Goal: Task Accomplishment & Management: Use online tool/utility

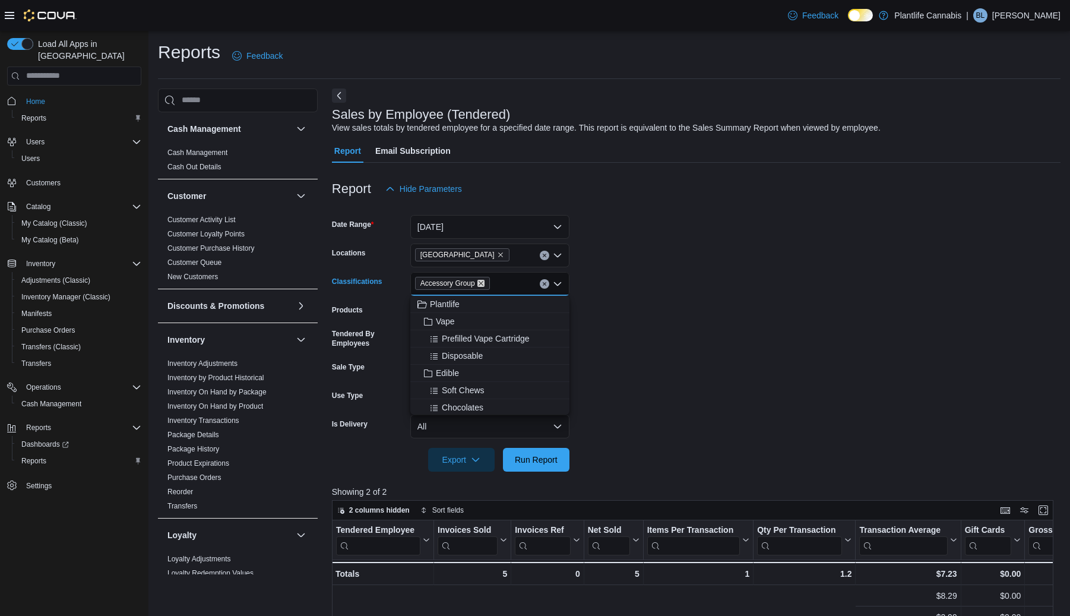
click at [484, 280] on icon "Remove Accessory Group from selection in this group" at bounding box center [480, 283] width 7 height 7
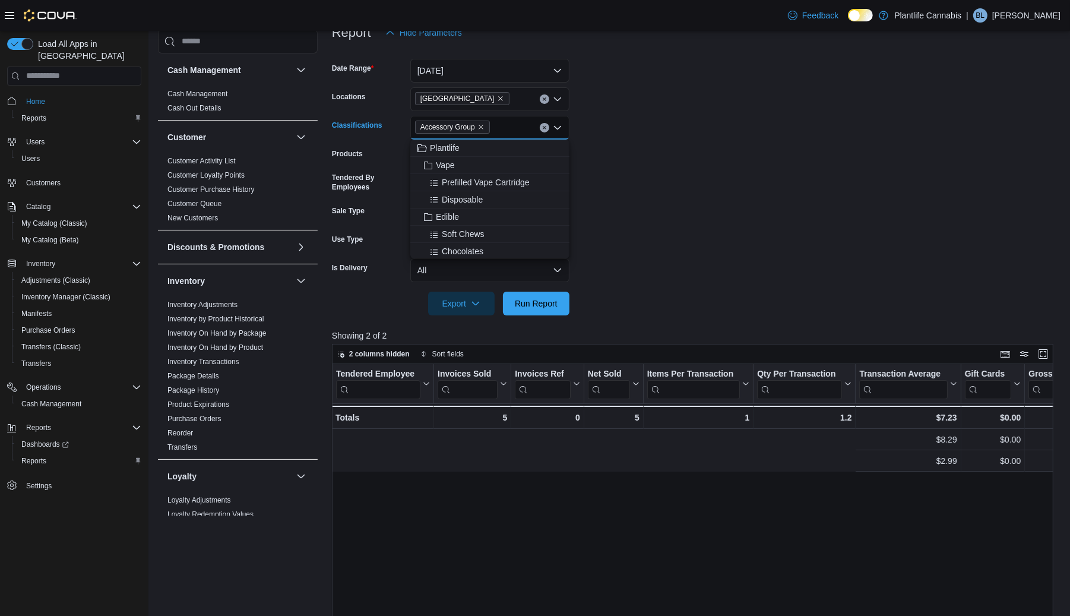
scroll to position [0, 666]
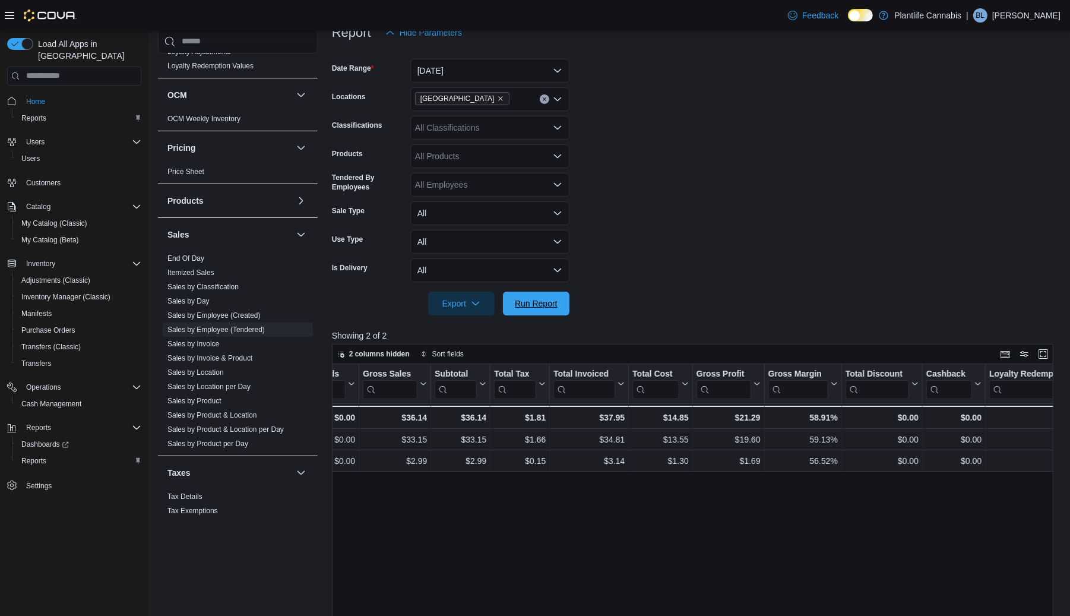
drag, startPoint x: 518, startPoint y: 304, endPoint x: 688, endPoint y: 232, distance: 185.0
click at [518, 304] on span "Run Report" at bounding box center [536, 304] width 43 height 12
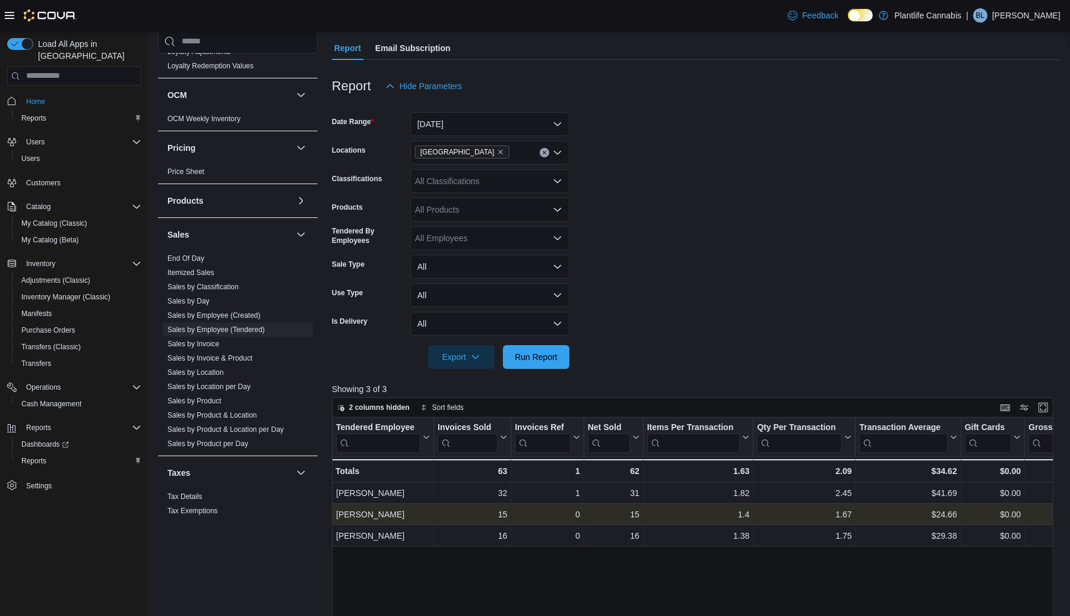
scroll to position [102, 0]
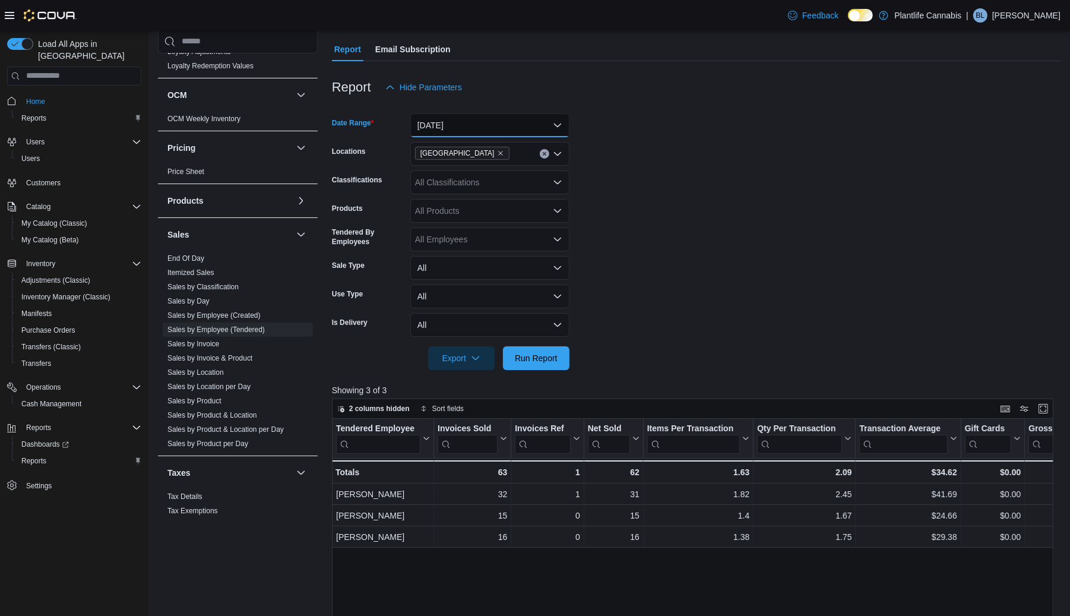
click at [474, 127] on button "[DATE]" at bounding box center [489, 125] width 159 height 24
click at [781, 130] on form "Date Range [DATE] Locations [GEOGRAPHIC_DATA] - University District Classificat…" at bounding box center [696, 234] width 729 height 271
click at [451, 128] on button "[DATE]" at bounding box center [489, 125] width 159 height 24
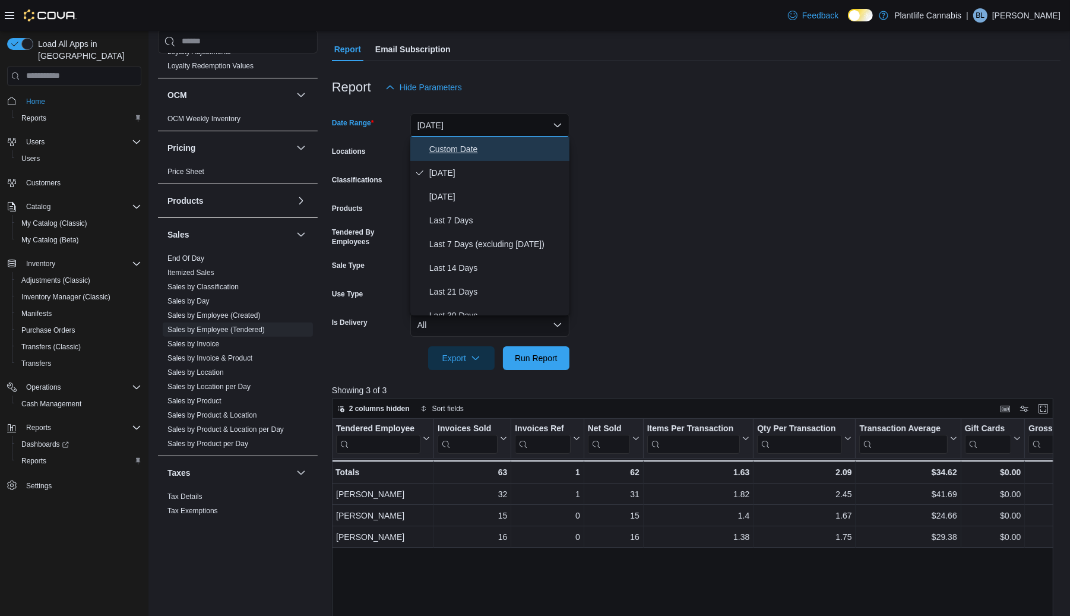
click at [447, 147] on span "Custom Date" at bounding box center [496, 149] width 135 height 14
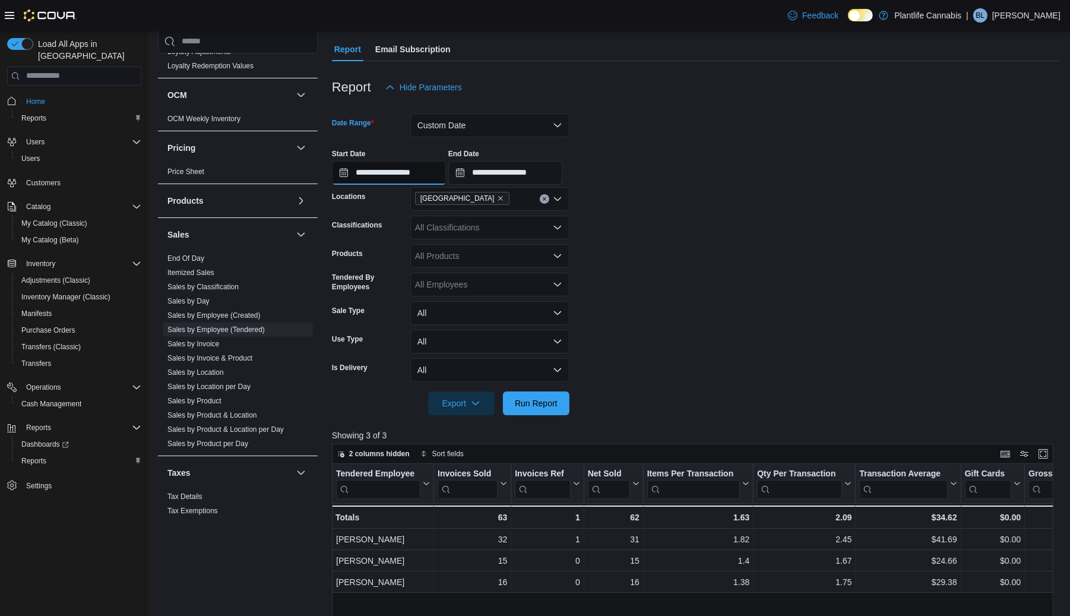
click at [423, 169] on input "**********" at bounding box center [389, 173] width 114 height 24
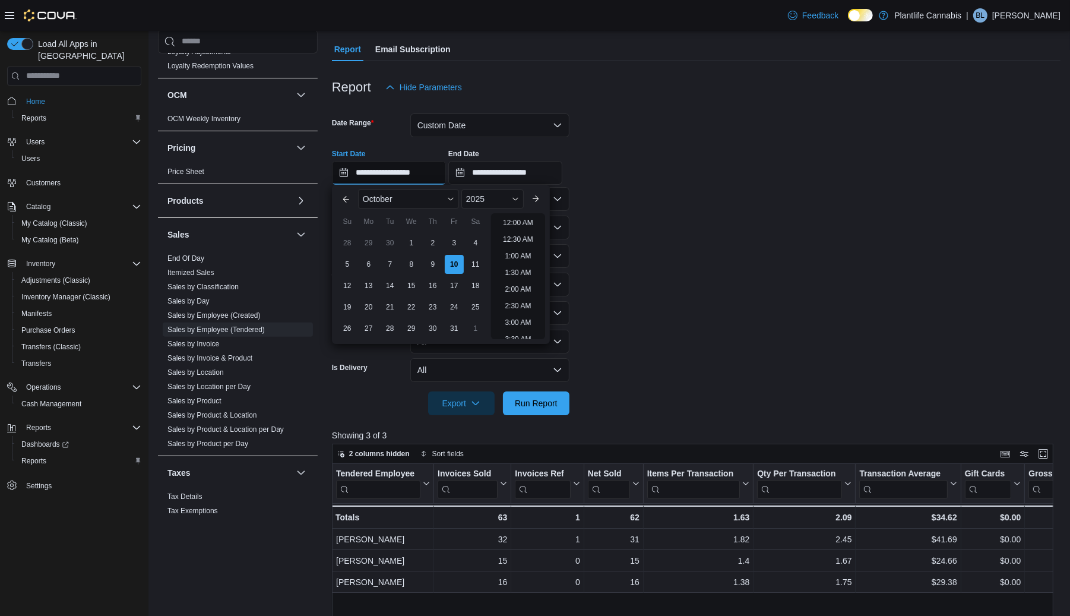
scroll to position [502, 0]
click at [518, 316] on li "6:00 PM" at bounding box center [518, 319] width 36 height 14
type input "**********"
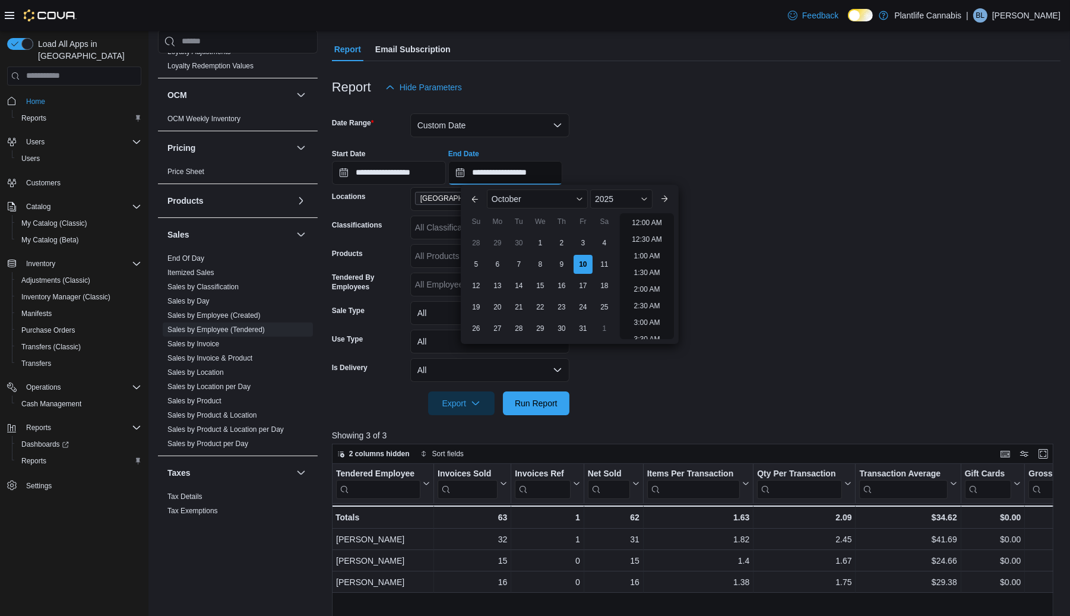
click at [550, 175] on input "**********" at bounding box center [505, 173] width 114 height 24
click at [639, 283] on li "7:00 PM" at bounding box center [647, 286] width 36 height 14
type input "**********"
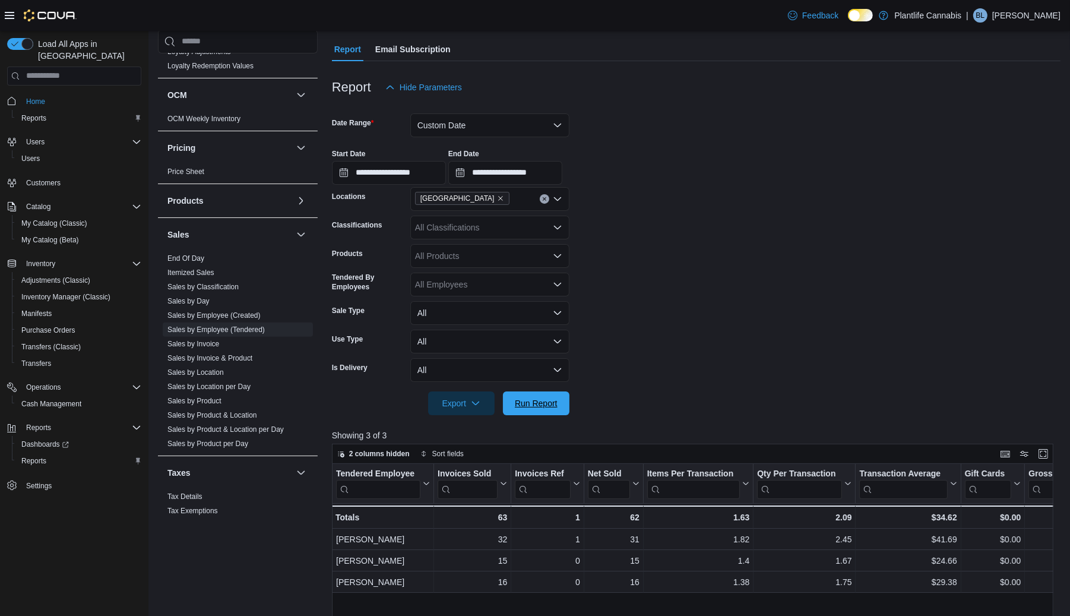
drag, startPoint x: 534, startPoint y: 399, endPoint x: 594, endPoint y: 395, distance: 60.1
click at [535, 398] on span "Run Report" at bounding box center [536, 403] width 43 height 12
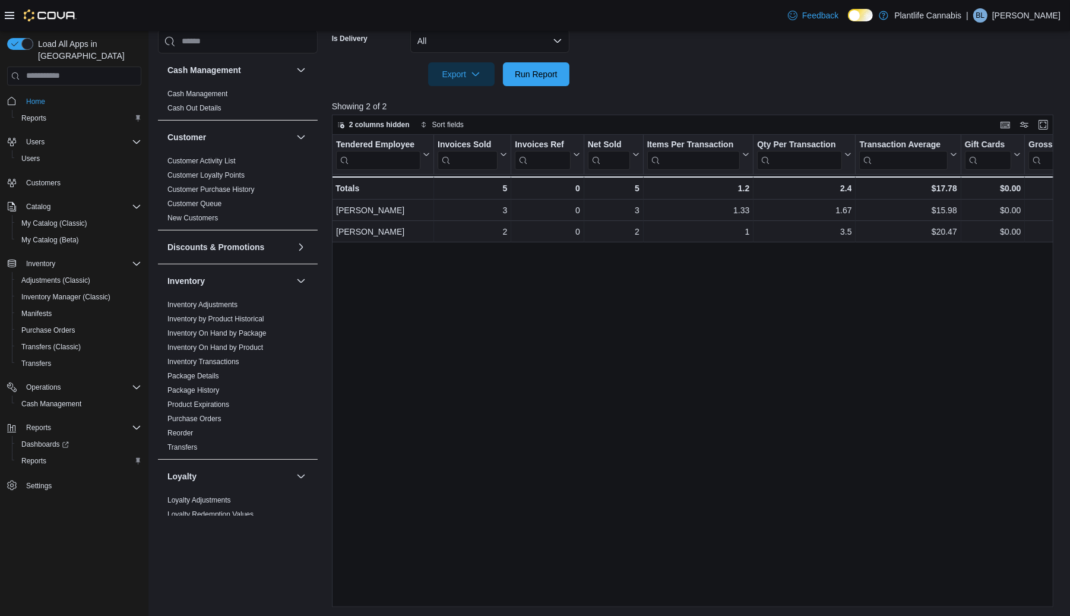
click at [1070, 54] on div "Reports Feedback Cash Management Cash Management Cash Out Details Customer Cust…" at bounding box center [609, 108] width 922 height 1017
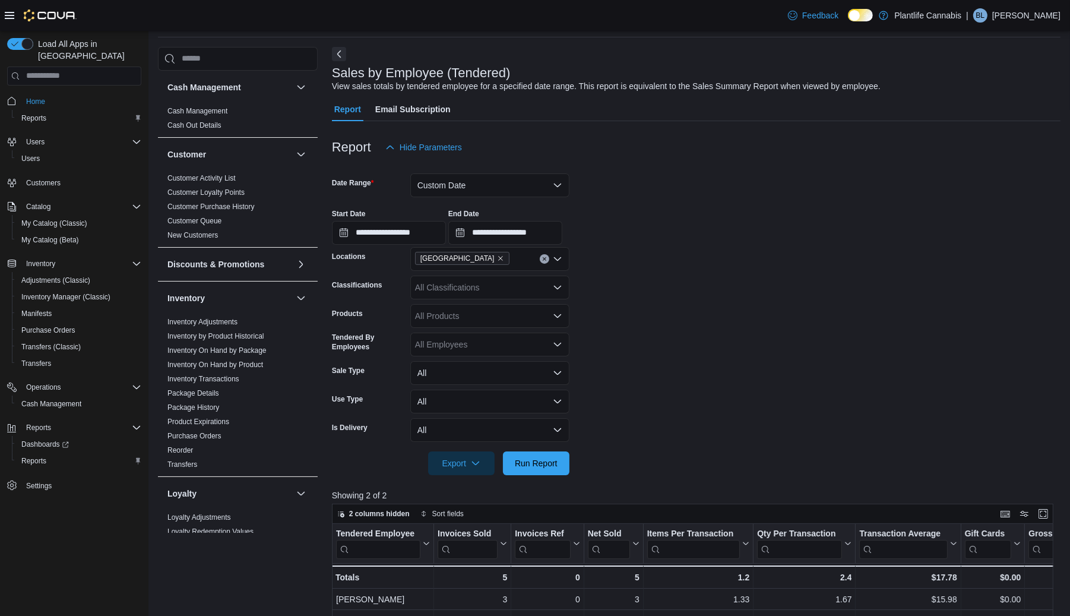
scroll to position [4, 0]
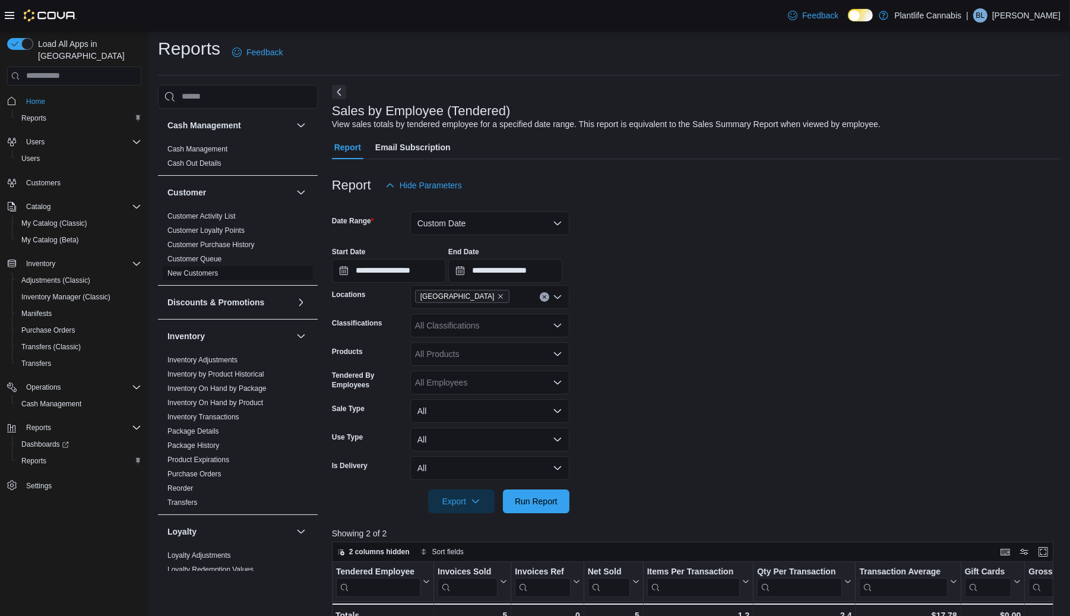
click at [186, 266] on span "New Customers" at bounding box center [238, 273] width 150 height 14
click at [186, 269] on link "New Customers" at bounding box center [192, 273] width 50 height 8
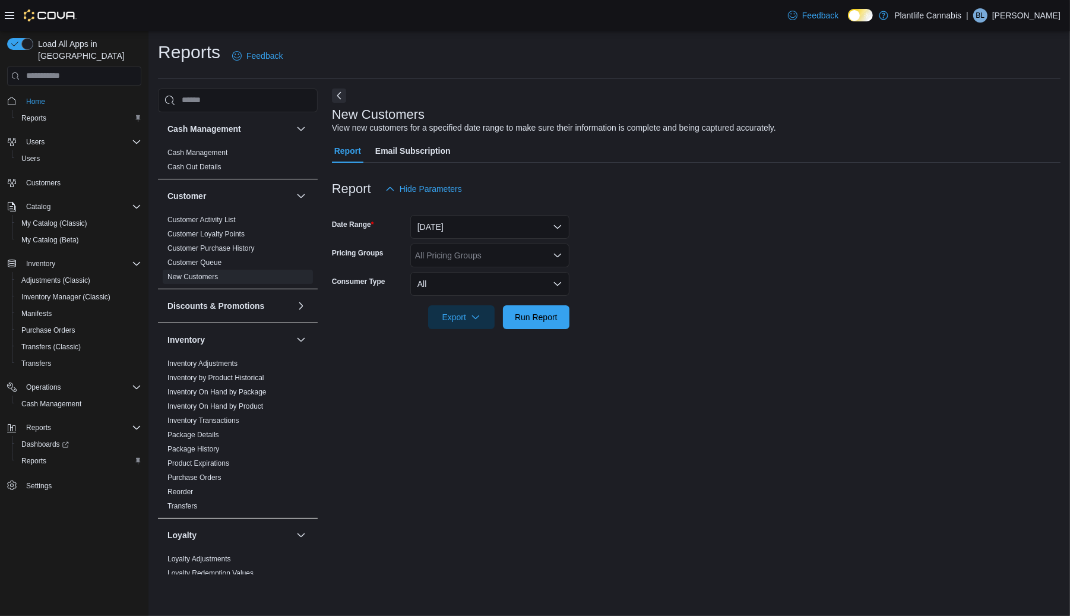
drag, startPoint x: 451, startPoint y: 241, endPoint x: 448, endPoint y: 233, distance: 8.5
click at [448, 236] on form "Date Range [DATE] Pricing Groups All Pricing Groups Consumer Type All Export Ru…" at bounding box center [696, 265] width 729 height 128
click at [447, 232] on button "[DATE]" at bounding box center [489, 227] width 159 height 24
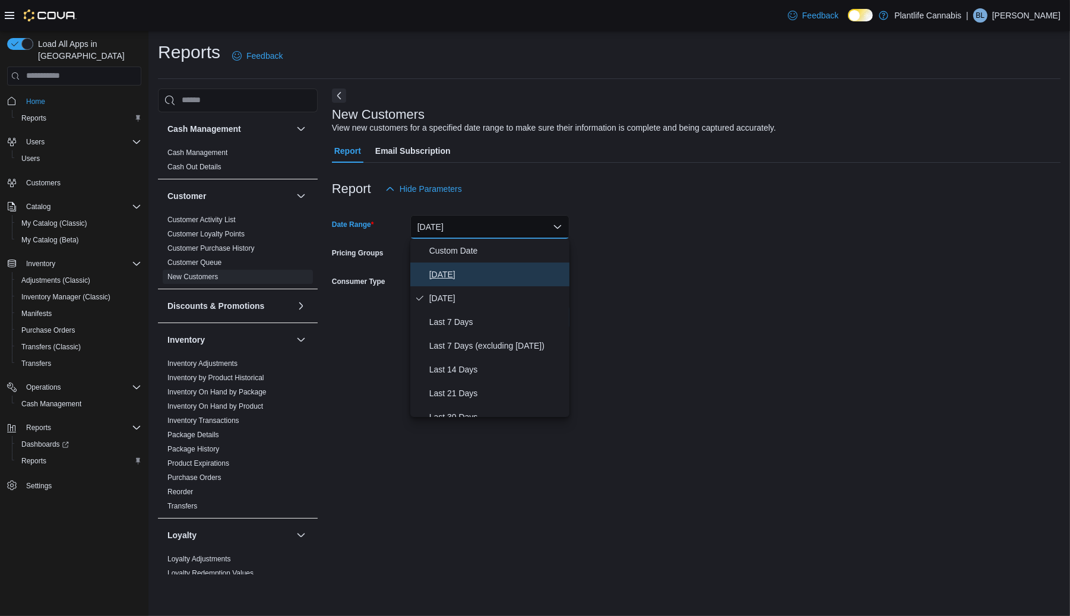
click at [444, 270] on span "[DATE]" at bounding box center [496, 274] width 135 height 14
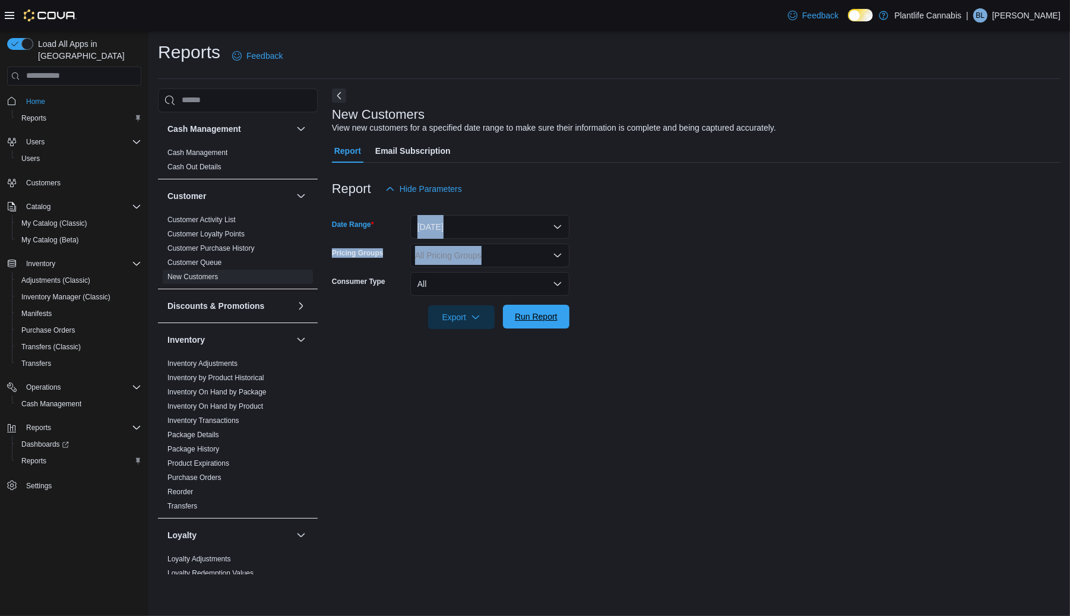
click at [531, 321] on span "Run Report" at bounding box center [536, 317] width 43 height 12
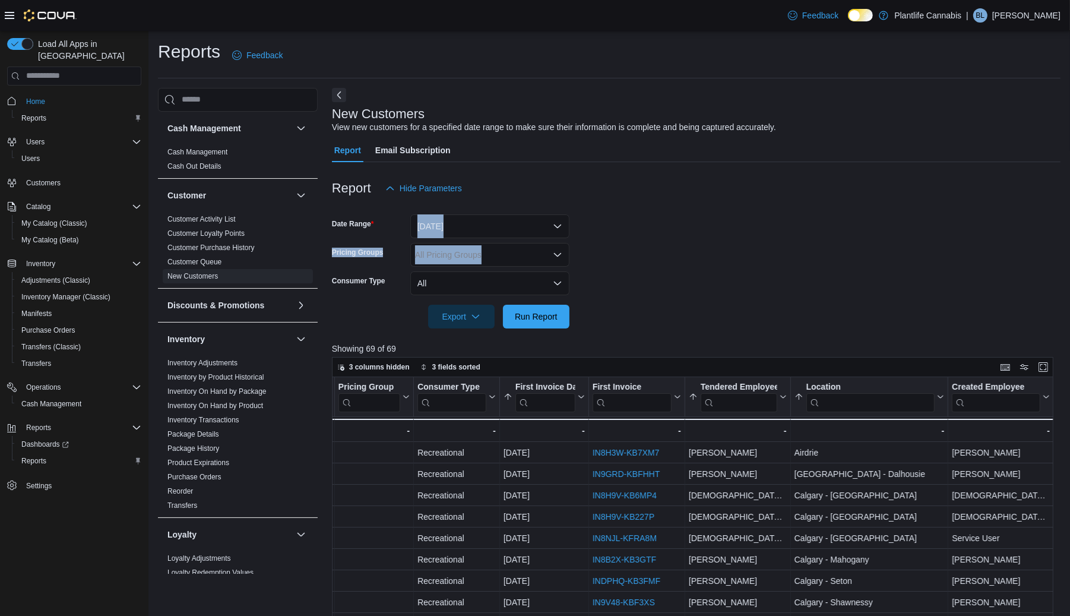
scroll to position [0, 663]
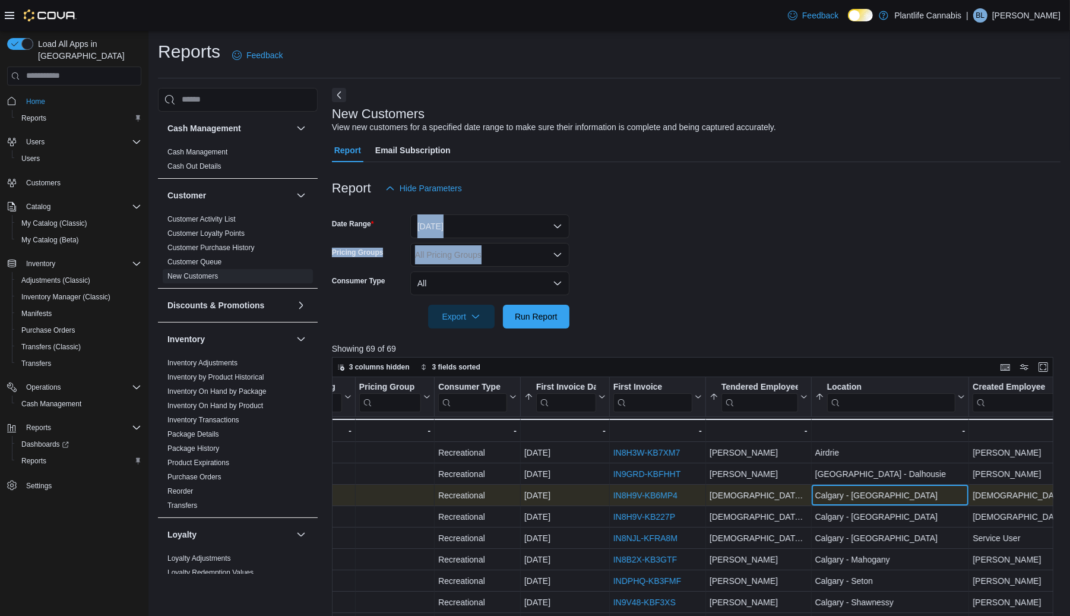
click at [876, 504] on div "[GEOGRAPHIC_DATA] - [GEOGRAPHIC_DATA] - Location, column 13, row 3" at bounding box center [891, 495] width 158 height 21
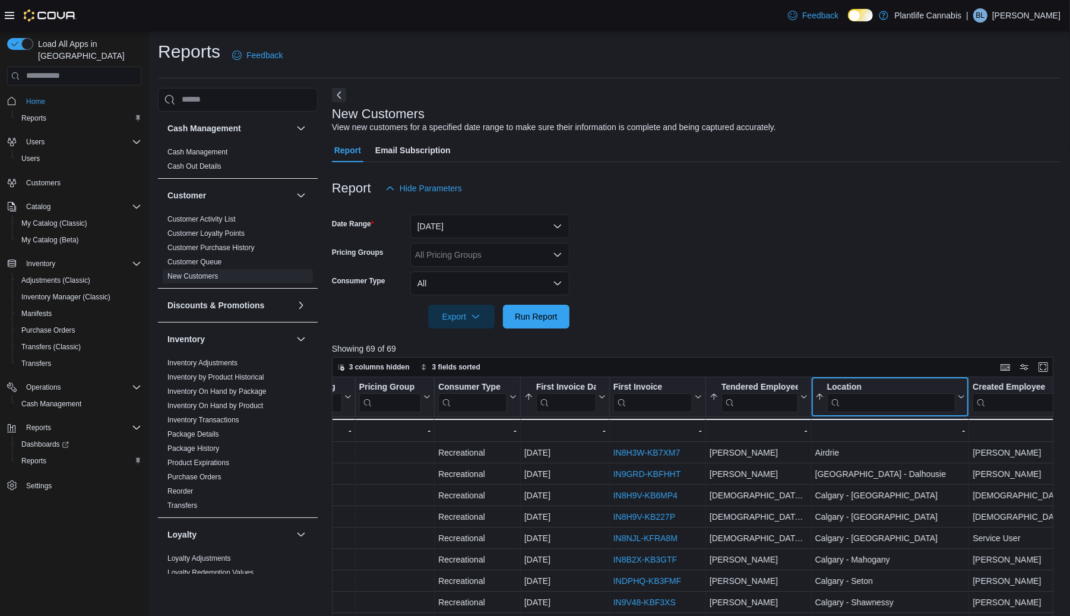
click at [871, 403] on input "search" at bounding box center [891, 402] width 129 height 19
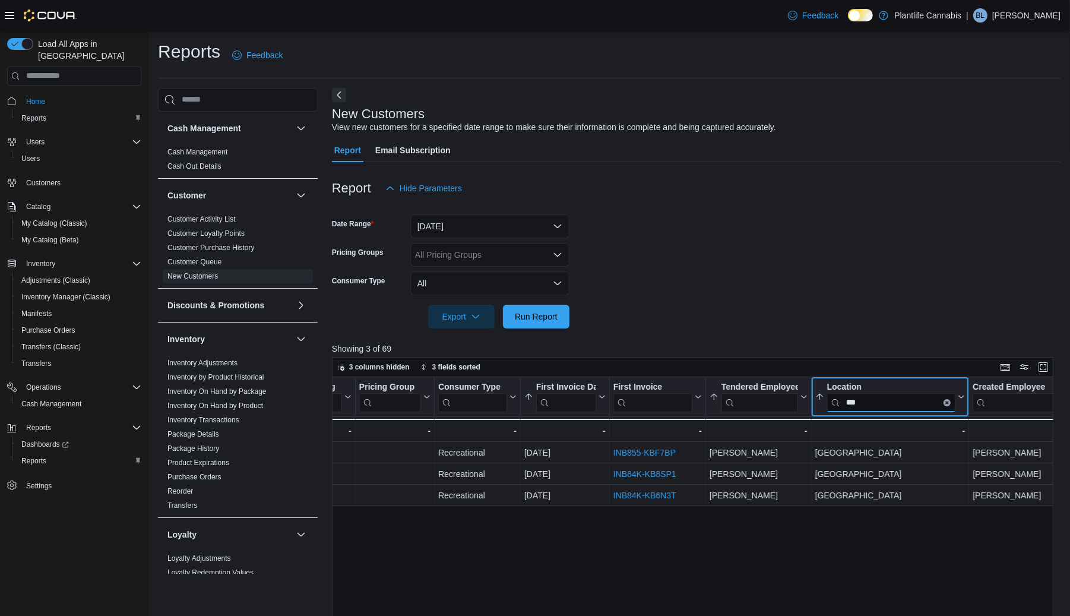
type input "***"
click at [540, 322] on span "Run Report" at bounding box center [536, 316] width 52 height 24
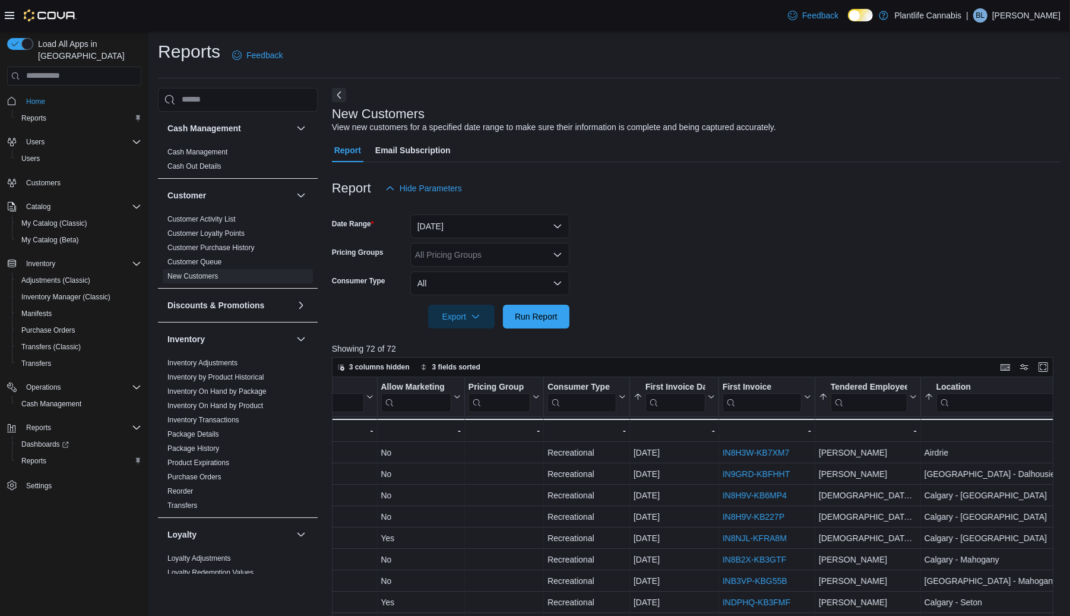
scroll to position [0, 684]
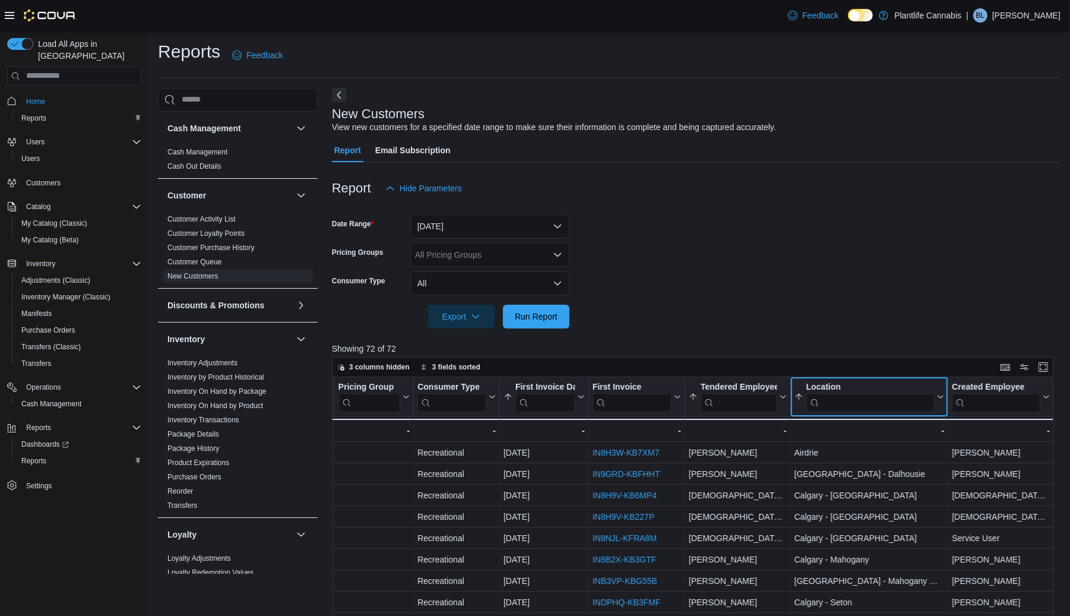
click at [865, 401] on input "search" at bounding box center [870, 402] width 129 height 19
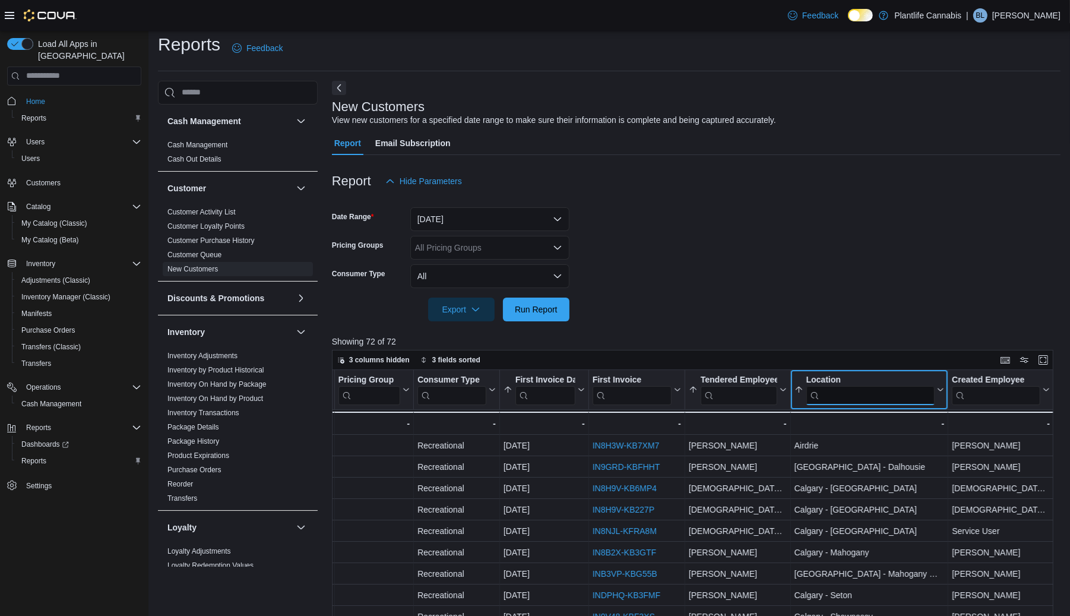
scroll to position [7, 0]
click at [850, 401] on input "search" at bounding box center [870, 396] width 129 height 19
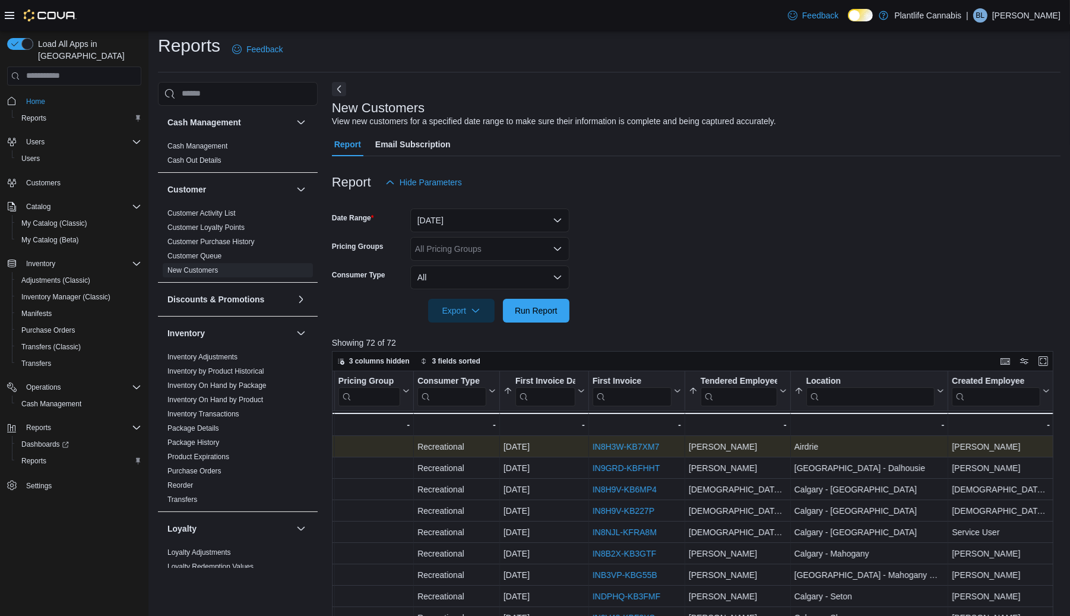
drag, startPoint x: 891, startPoint y: 397, endPoint x: 877, endPoint y: 455, distance: 60.5
click at [891, 397] on input "search" at bounding box center [870, 396] width 129 height 19
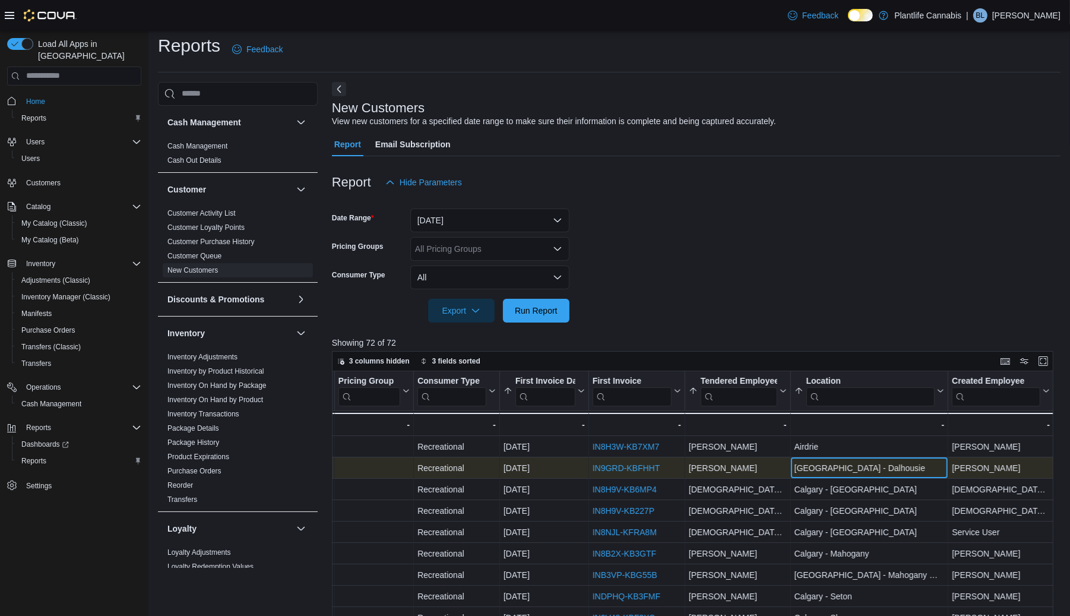
click at [884, 461] on div "[GEOGRAPHIC_DATA] - Dalhousie" at bounding box center [870, 468] width 150 height 14
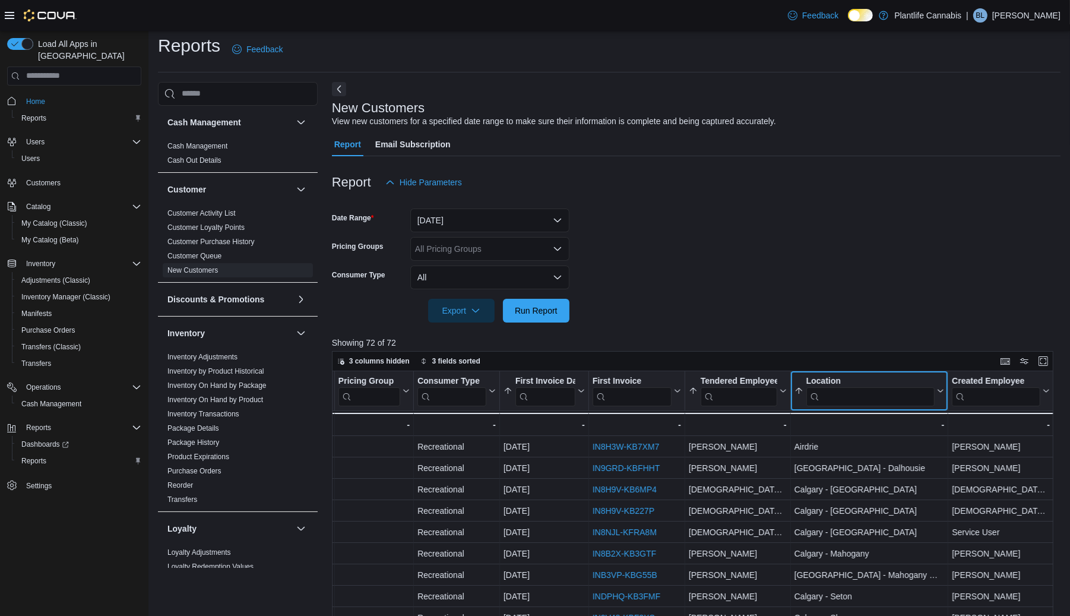
click at [871, 392] on input "search" at bounding box center [870, 396] width 129 height 19
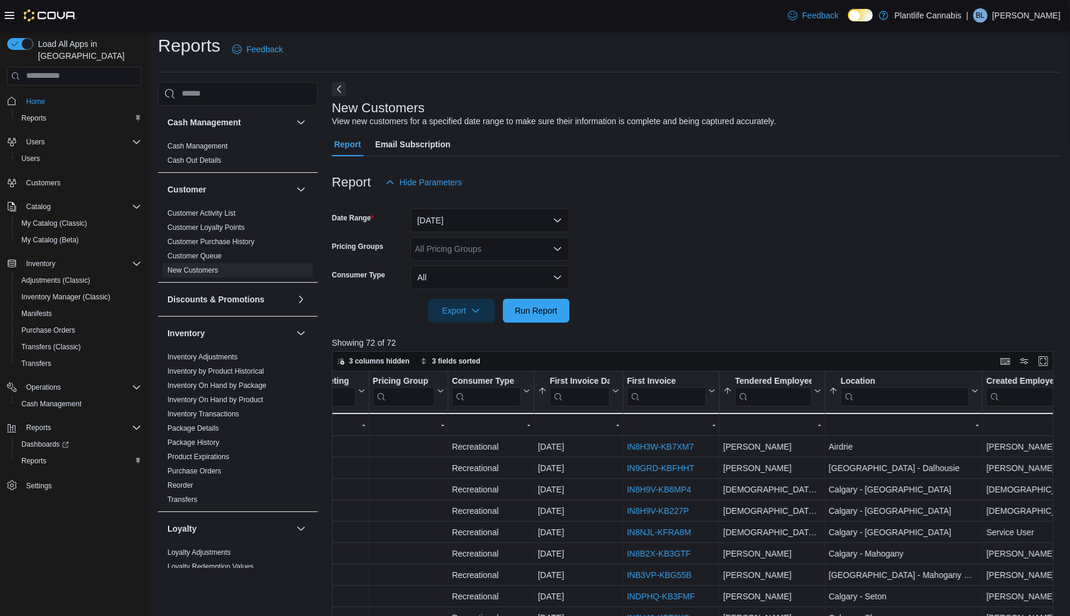
scroll to position [0, 650]
click at [802, 414] on div "- - Tendered Employee, column 12, row 51" at bounding box center [772, 424] width 106 height 23
click at [890, 403] on input "search" at bounding box center [904, 396] width 129 height 19
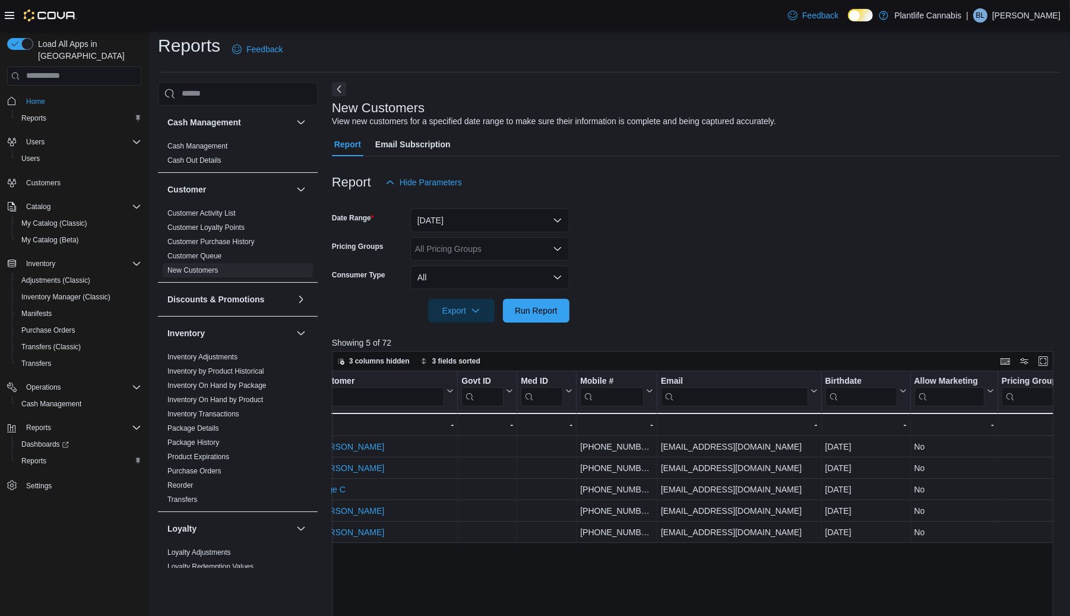
scroll to position [0, 32]
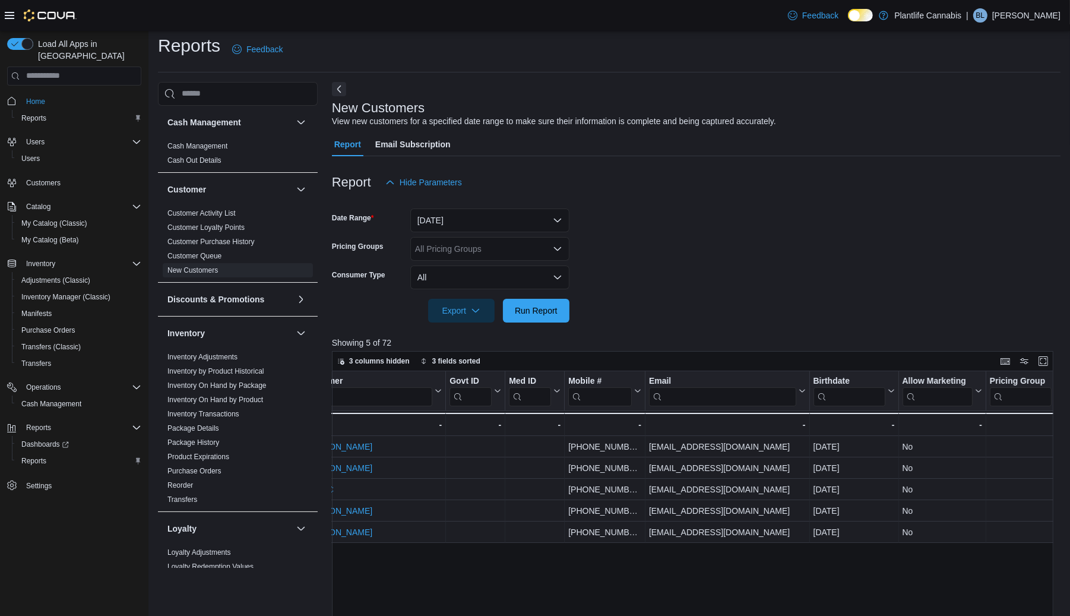
type input "***"
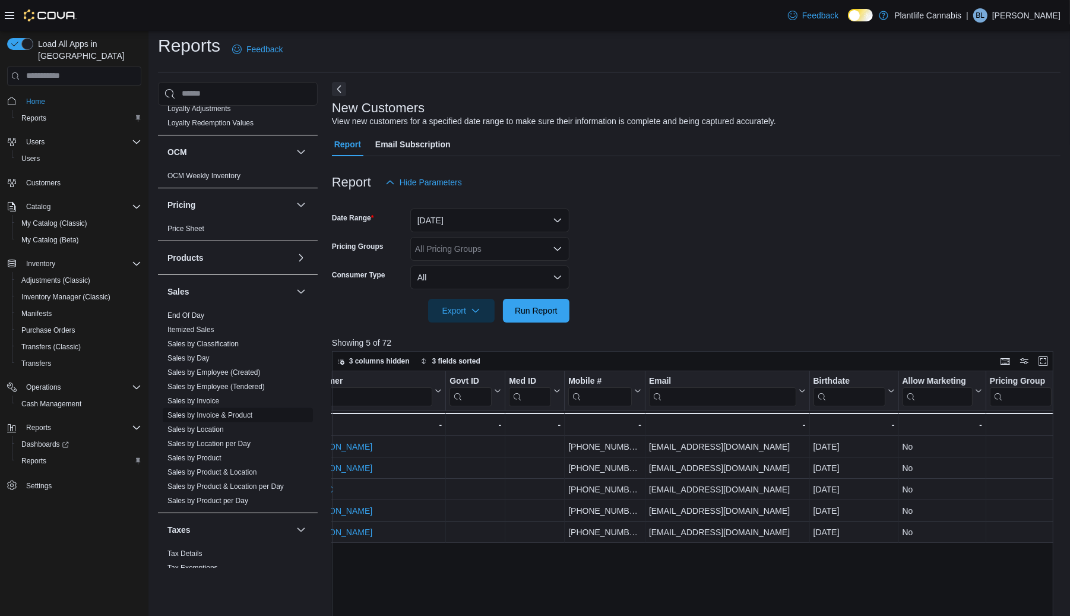
scroll to position [467, 0]
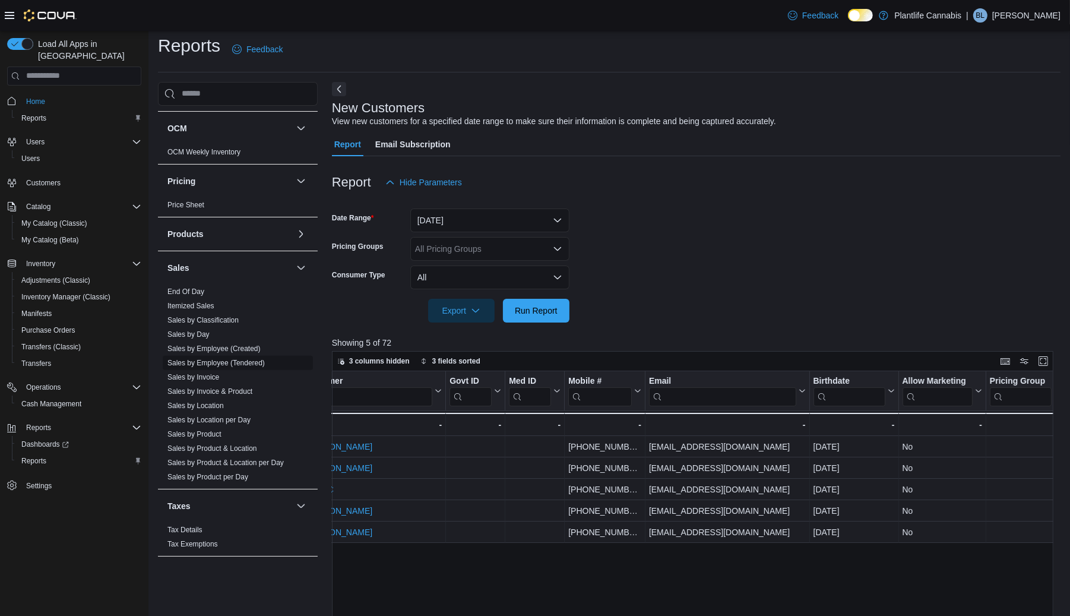
click at [201, 362] on link "Sales by Employee (Tendered)" at bounding box center [215, 363] width 97 height 8
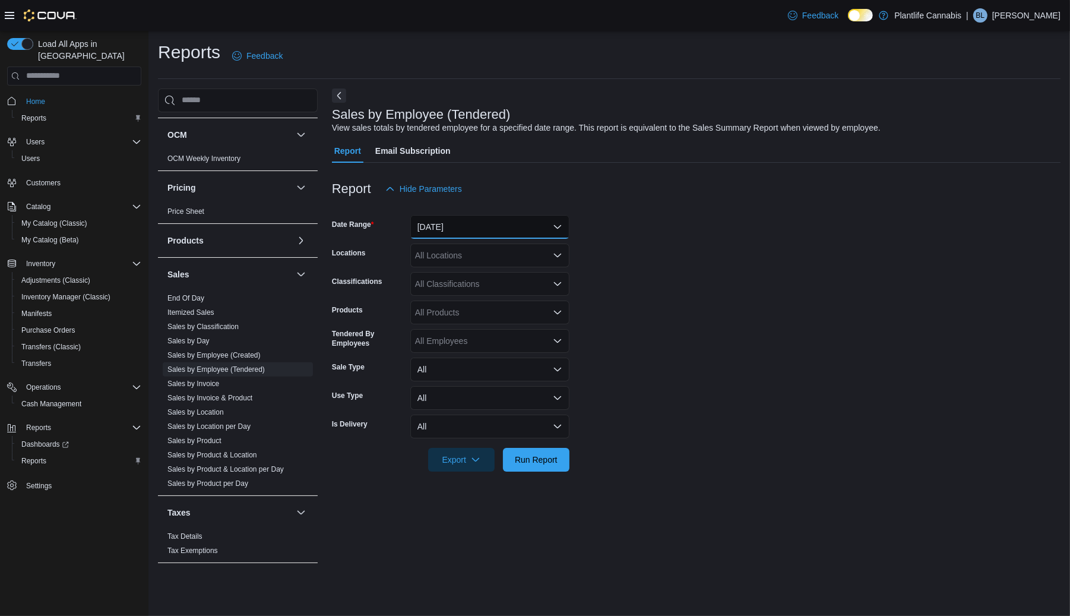
click at [441, 224] on button "[DATE]" at bounding box center [489, 227] width 159 height 24
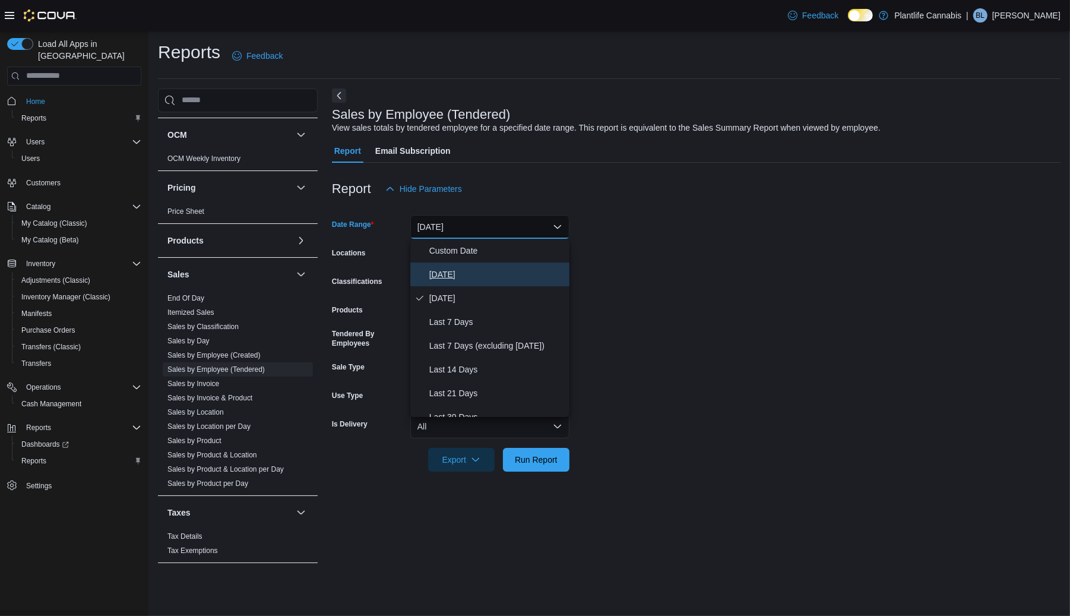
click at [440, 273] on span "[DATE]" at bounding box center [496, 274] width 135 height 14
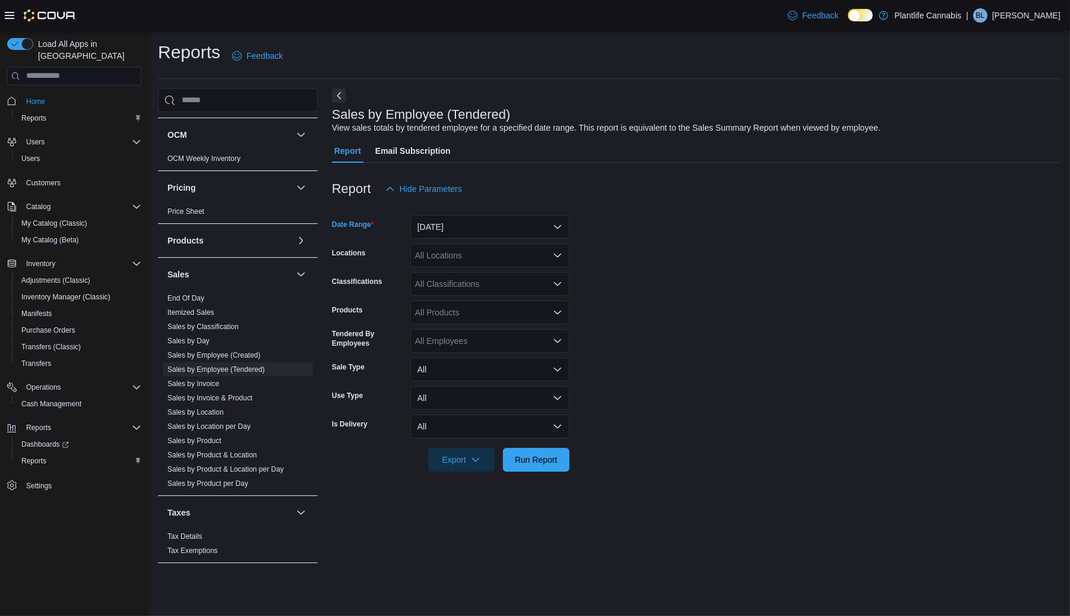
click at [443, 264] on div "All Locations" at bounding box center [489, 255] width 159 height 24
type input "***"
click at [460, 280] on span "[GEOGRAPHIC_DATA]" at bounding box center [485, 276] width 87 height 12
click at [720, 275] on form "Date Range [DATE] Locations [GEOGRAPHIC_DATA] - University District Classificat…" at bounding box center [696, 336] width 729 height 271
click at [521, 467] on span "Run Report" at bounding box center [536, 459] width 52 height 24
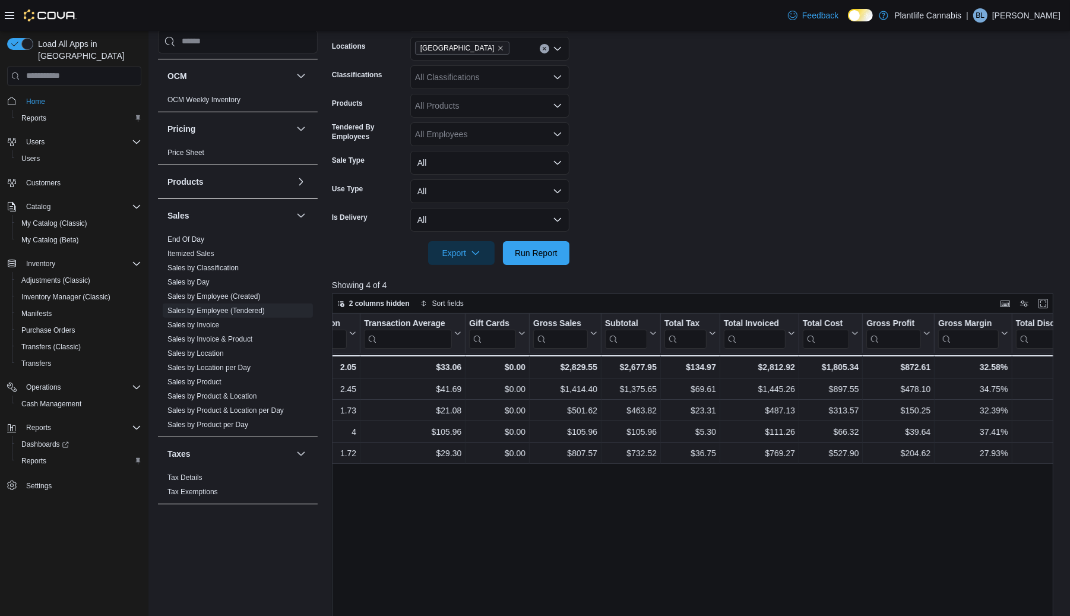
scroll to position [0, 569]
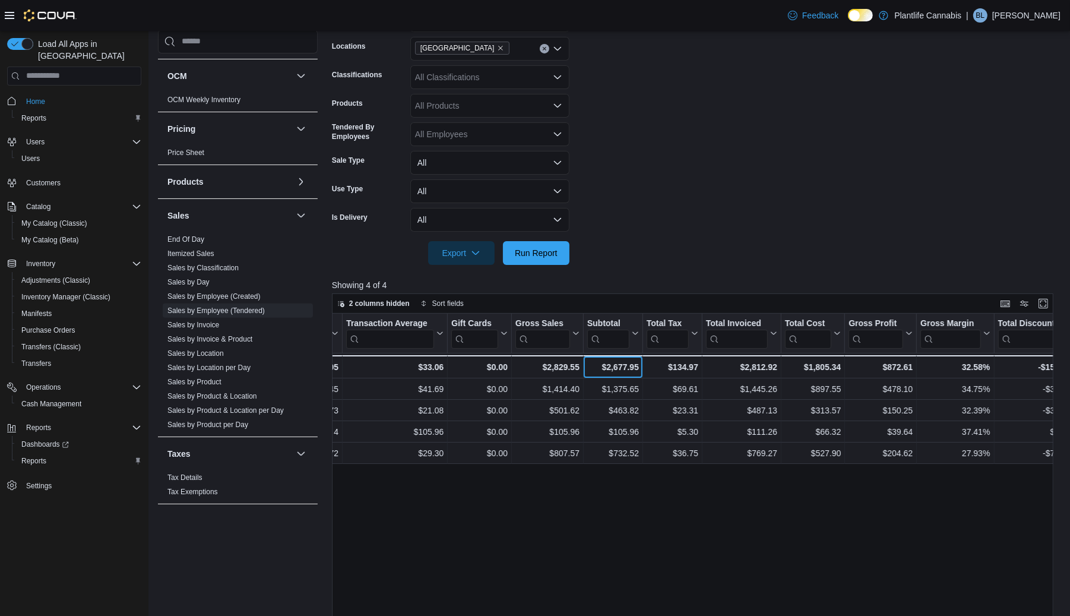
click at [615, 368] on div "$2,677.95" at bounding box center [613, 367] width 52 height 14
click at [556, 259] on span "Run Report" at bounding box center [536, 253] width 52 height 24
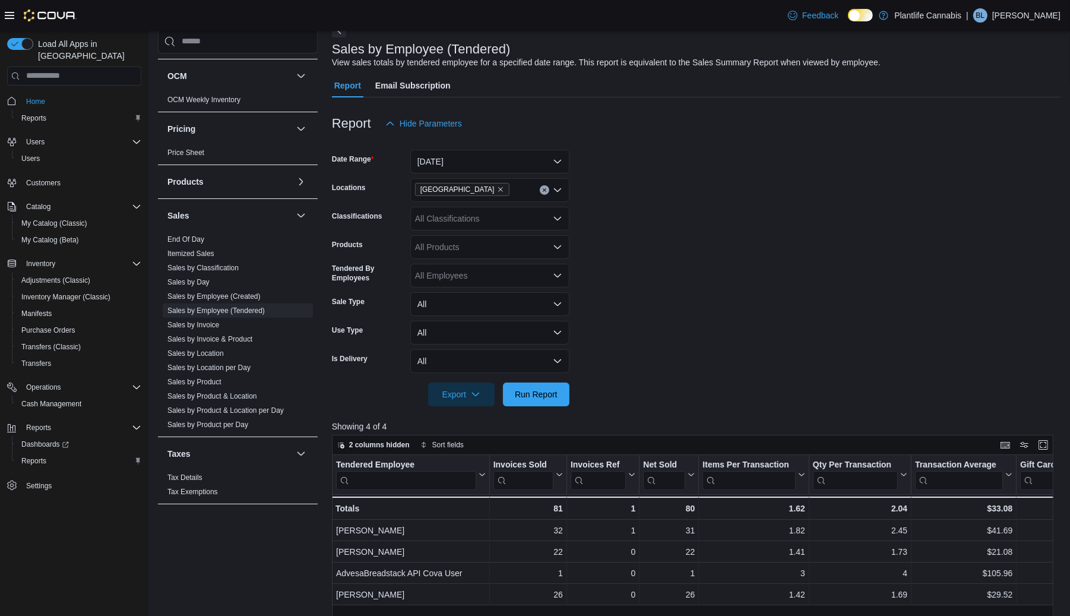
scroll to position [64, 0]
click at [484, 168] on button "[DATE]" at bounding box center [489, 163] width 159 height 24
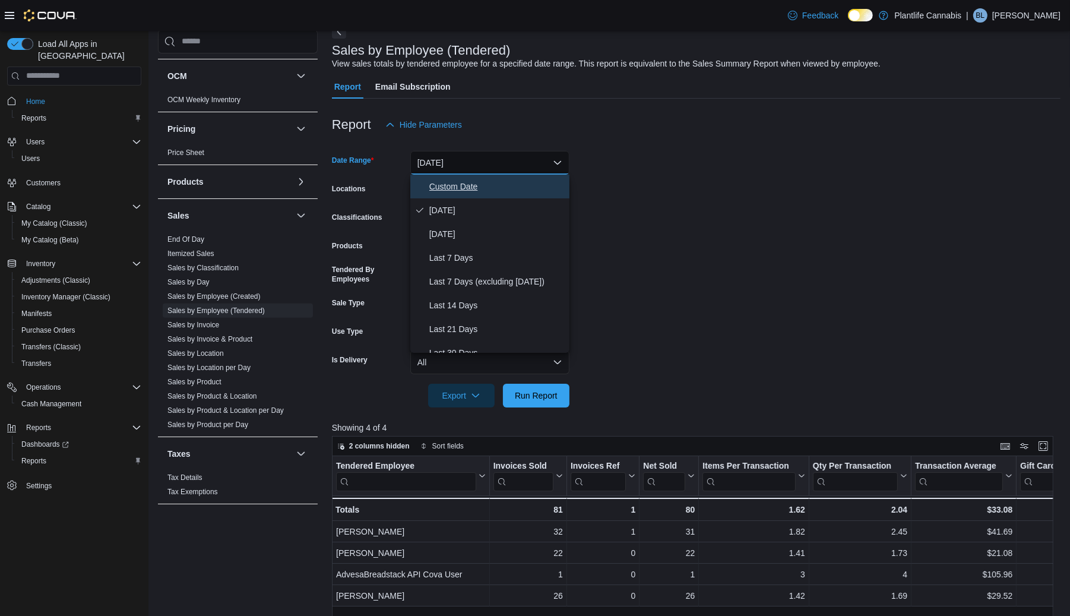
click at [465, 183] on span "Custom Date" at bounding box center [496, 186] width 135 height 14
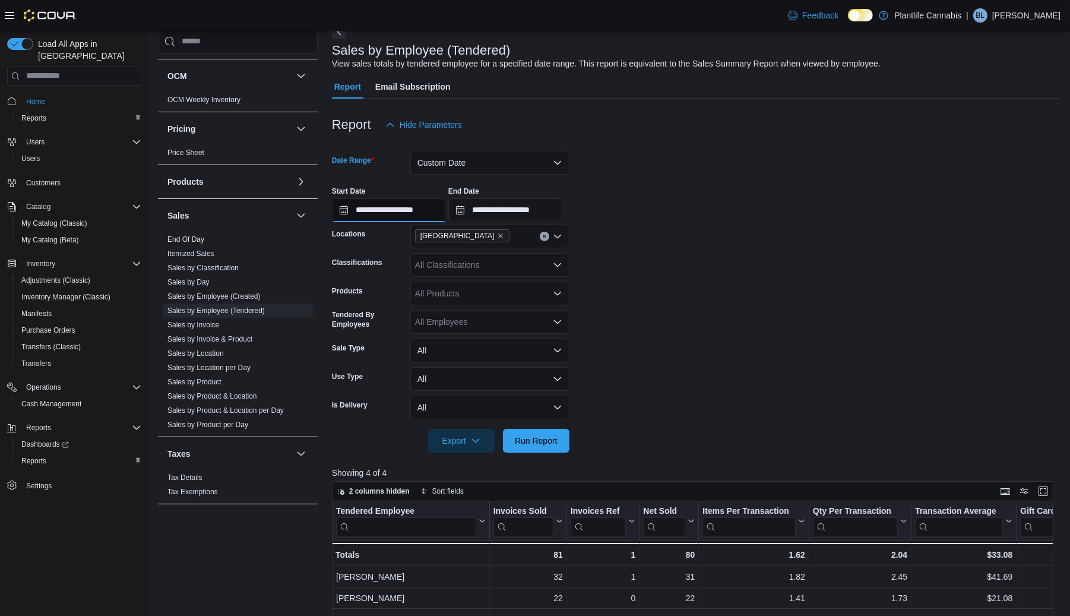
click at [426, 208] on input "**********" at bounding box center [389, 210] width 114 height 24
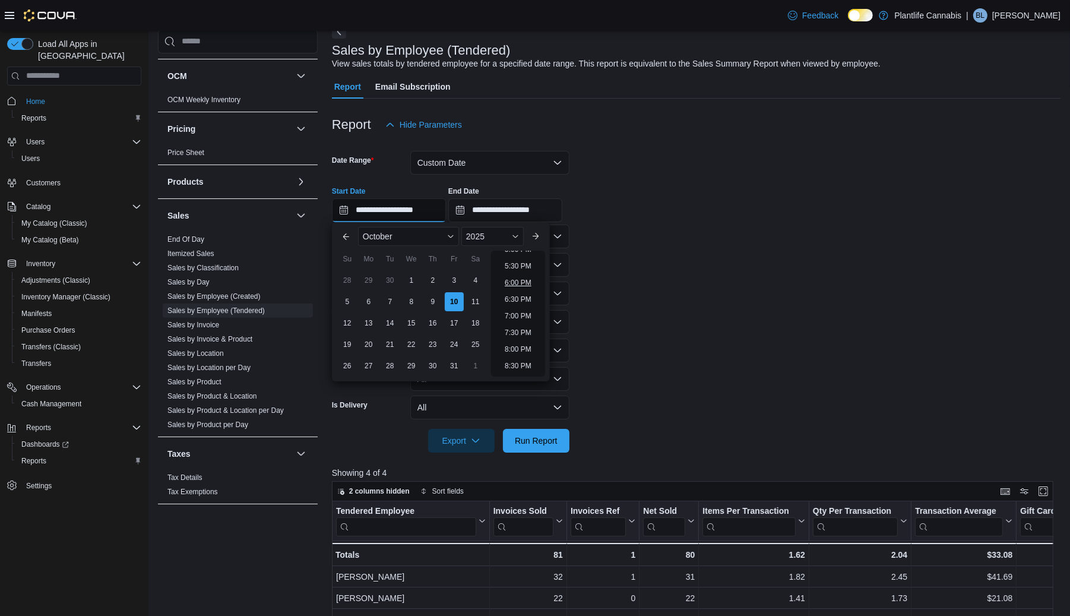
scroll to position [577, 0]
click at [515, 279] on li "6:00 PM" at bounding box center [518, 282] width 36 height 14
type input "**********"
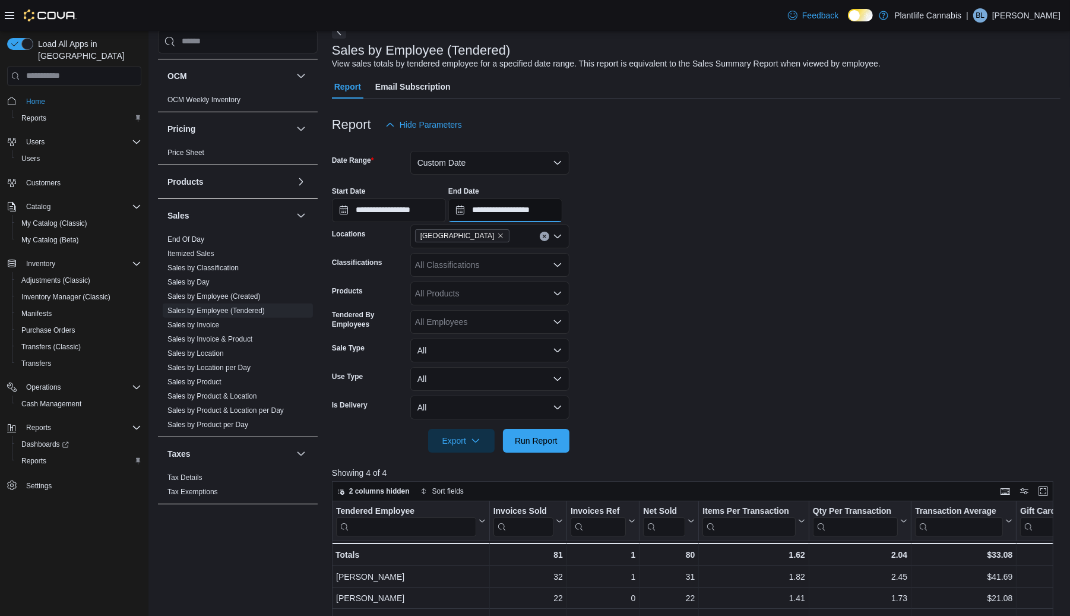
click at [529, 218] on input "**********" at bounding box center [505, 210] width 114 height 24
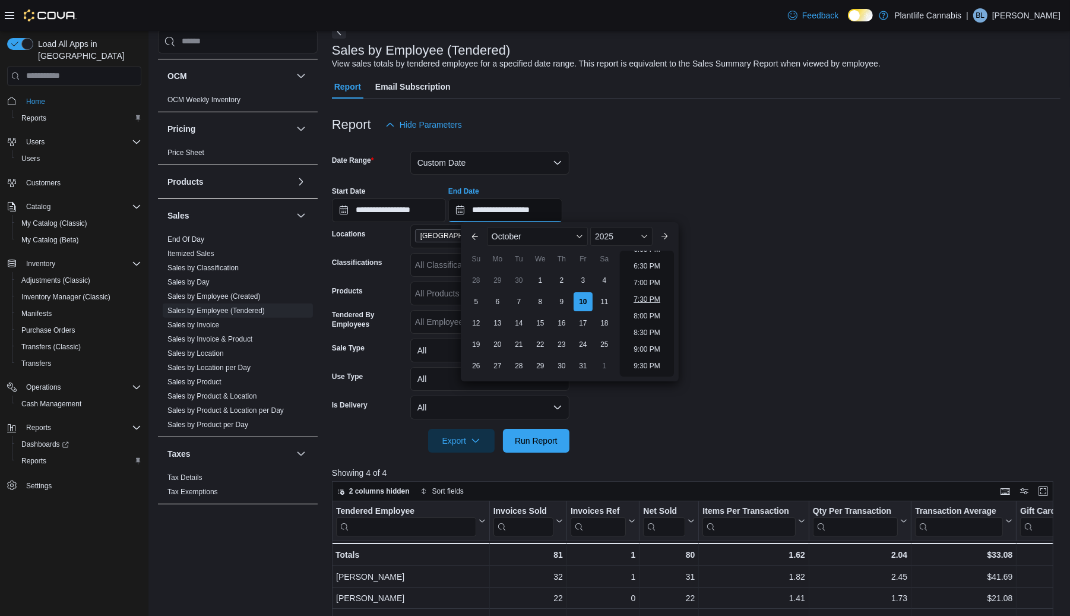
scroll to position [609, 0]
drag, startPoint x: 653, startPoint y: 315, endPoint x: 651, endPoint y: 303, distance: 12.0
click at [653, 314] on li "8:00 PM" at bounding box center [647, 316] width 36 height 14
type input "**********"
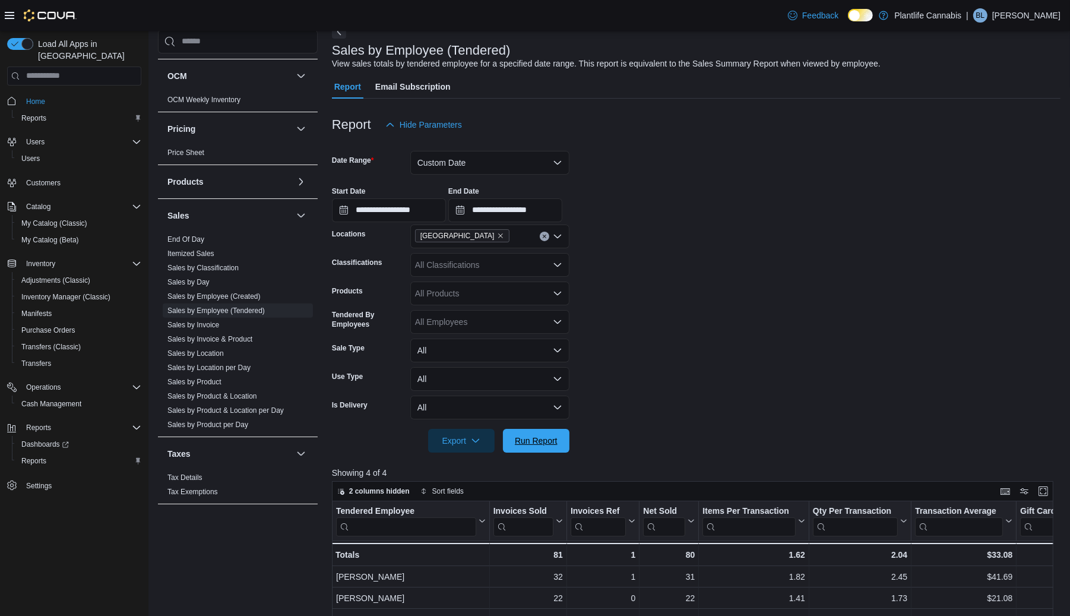
drag, startPoint x: 539, startPoint y: 447, endPoint x: 609, endPoint y: 423, distance: 74.6
click at [539, 447] on span "Run Report" at bounding box center [536, 441] width 52 height 24
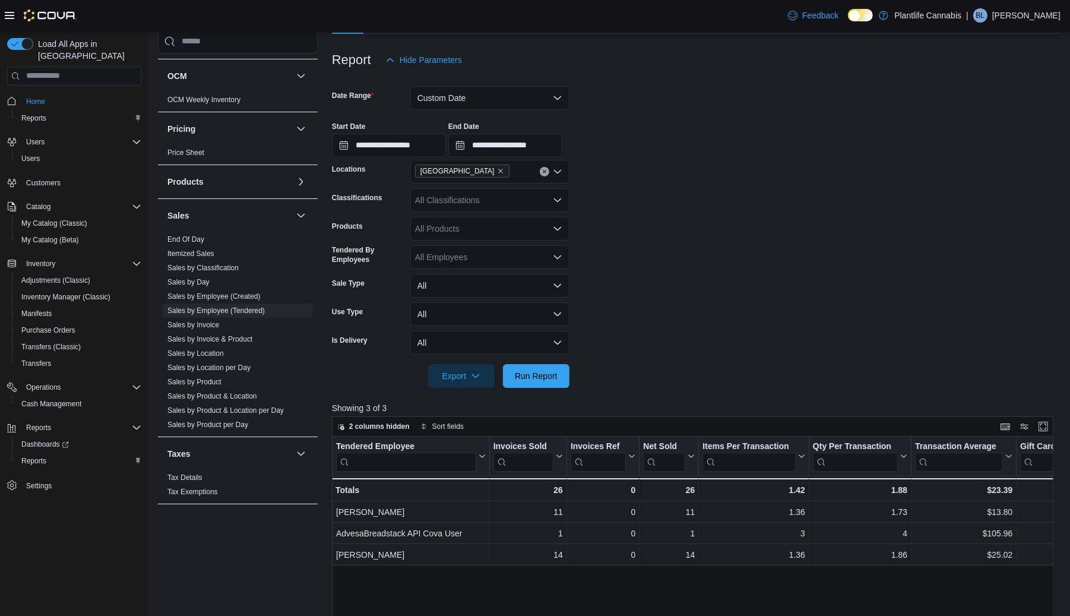
scroll to position [119, 0]
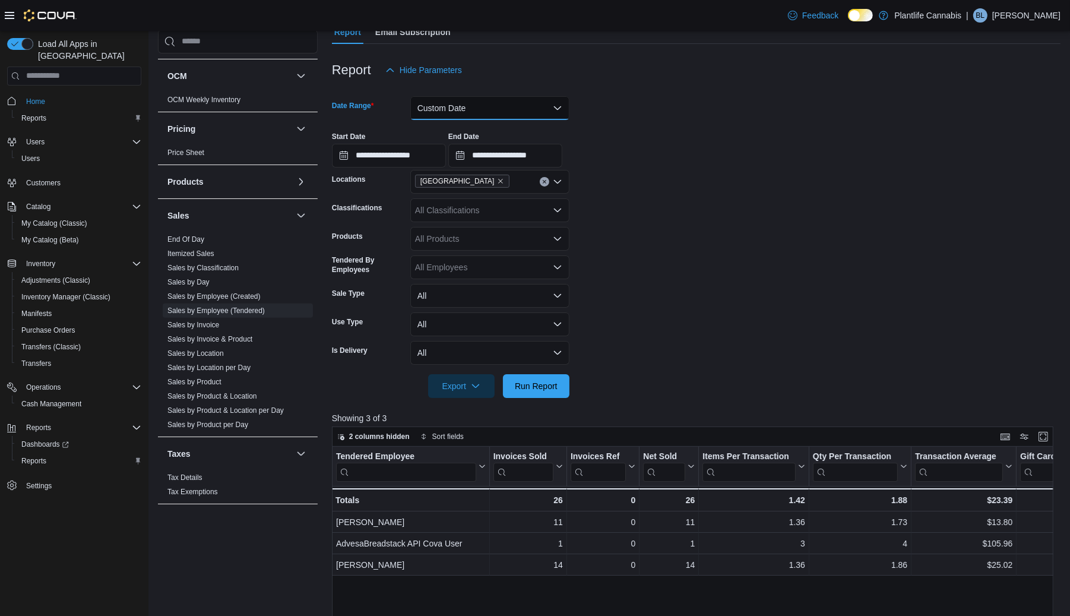
click at [451, 117] on button "Custom Date" at bounding box center [489, 108] width 159 height 24
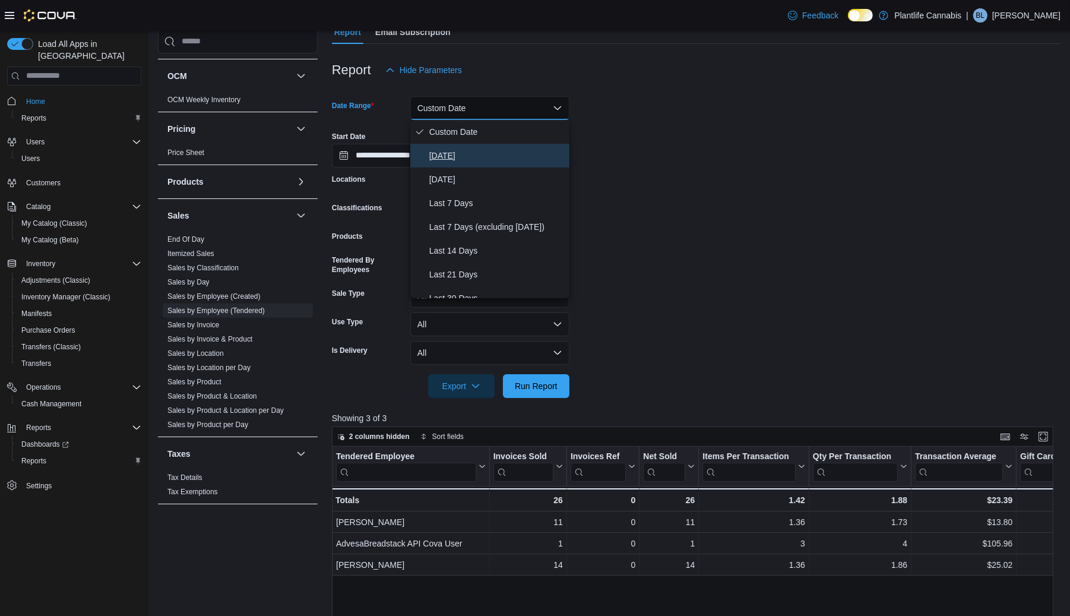
click at [440, 155] on span "[DATE]" at bounding box center [496, 155] width 135 height 14
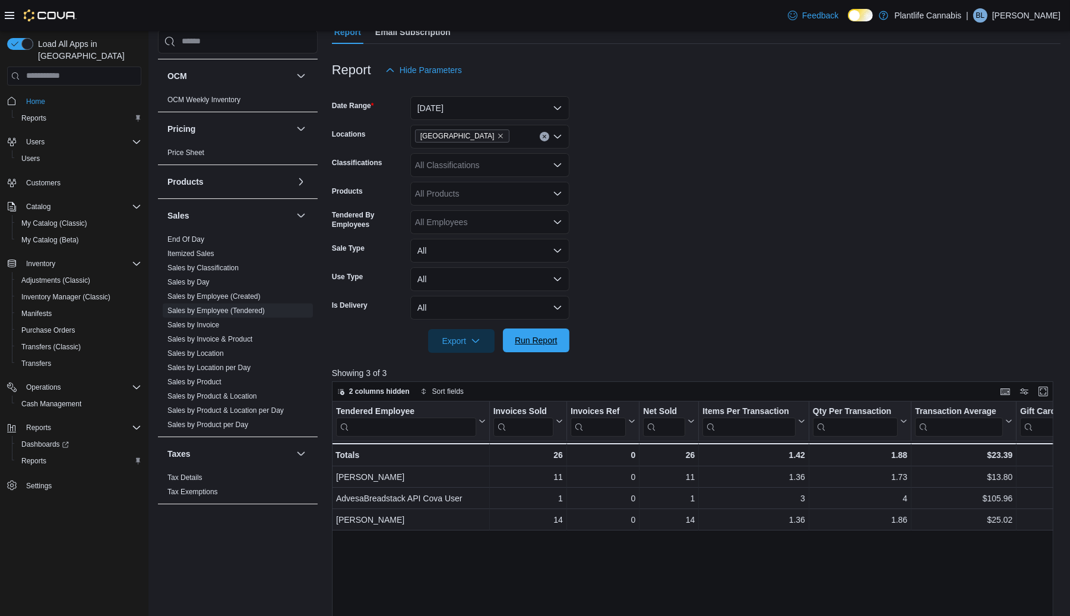
click at [537, 342] on span "Run Report" at bounding box center [536, 340] width 43 height 12
